Goal: Find specific page/section: Find specific page/section

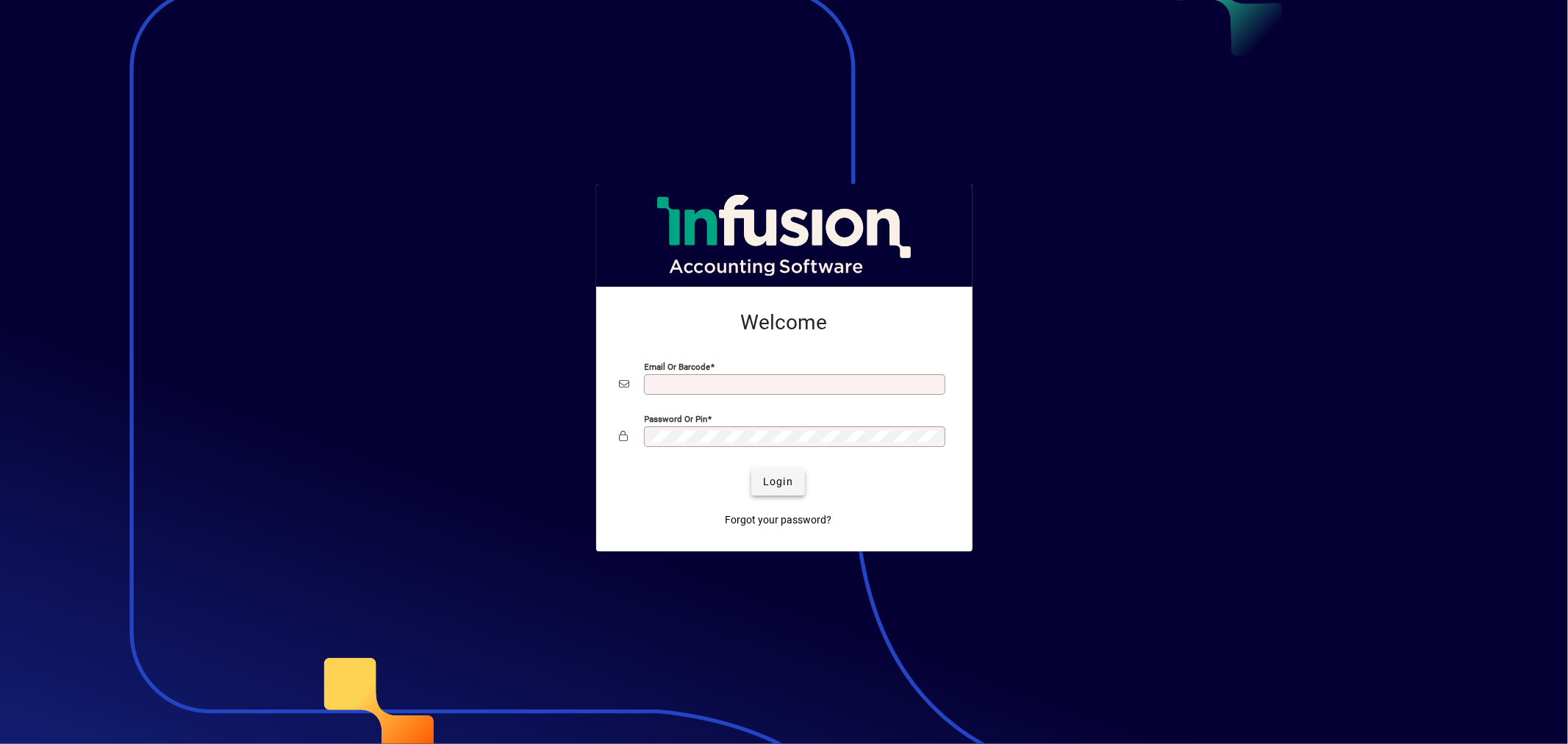
type input "**********"
click at [767, 484] on span "Login" at bounding box center [778, 482] width 31 height 15
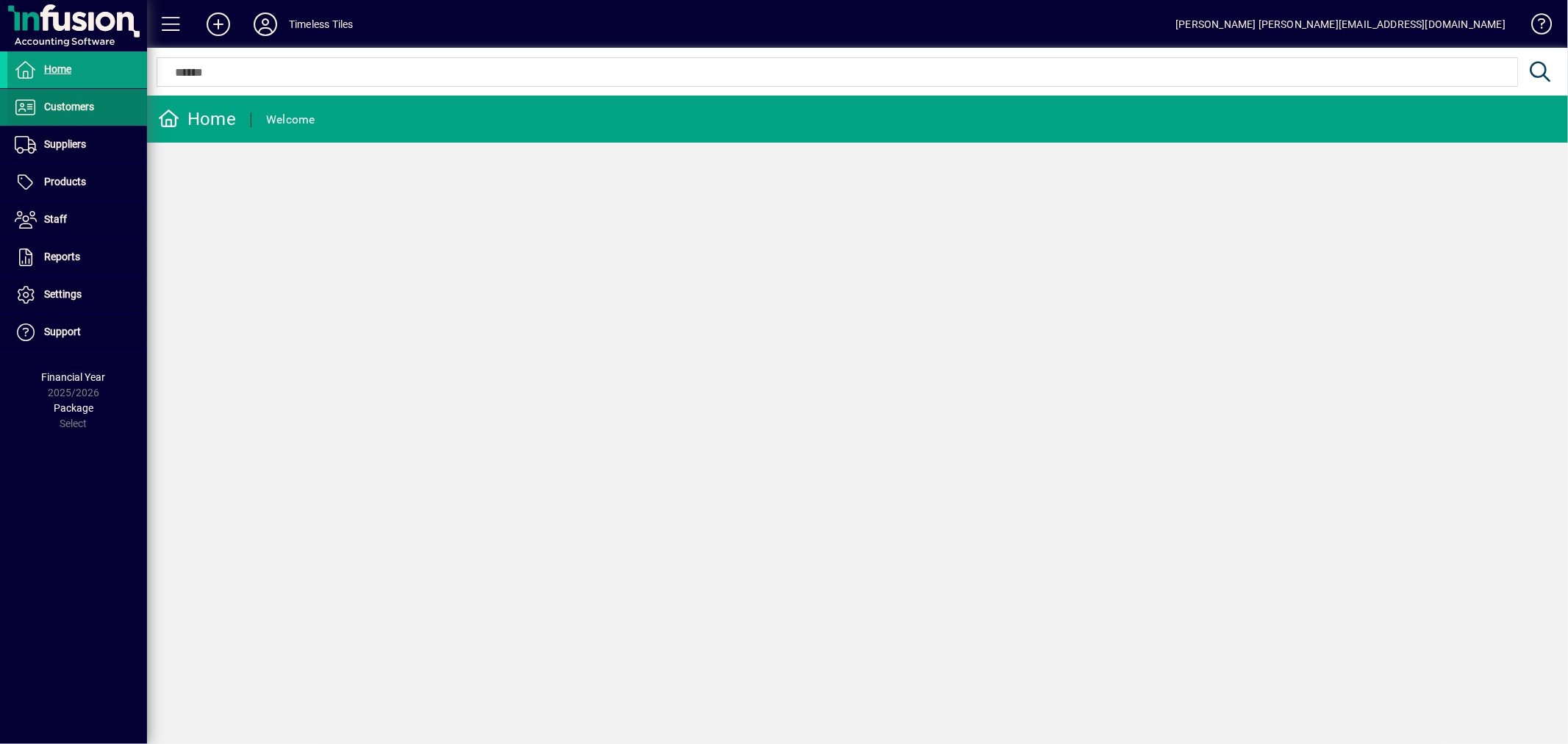
click at [83, 101] on span "Customers" at bounding box center [69, 107] width 50 height 12
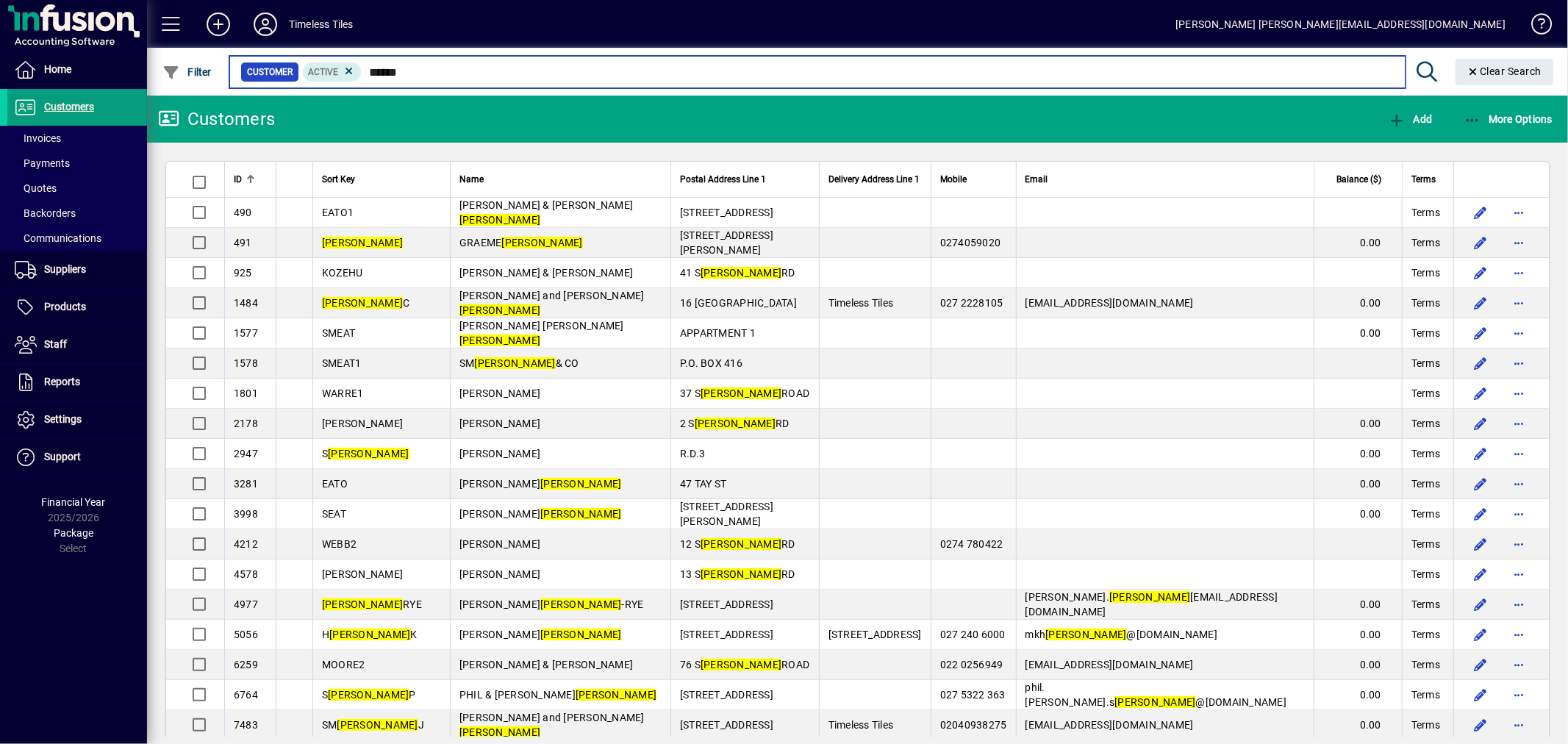
type input "*****"
